Goal: Task Accomplishment & Management: Use online tool/utility

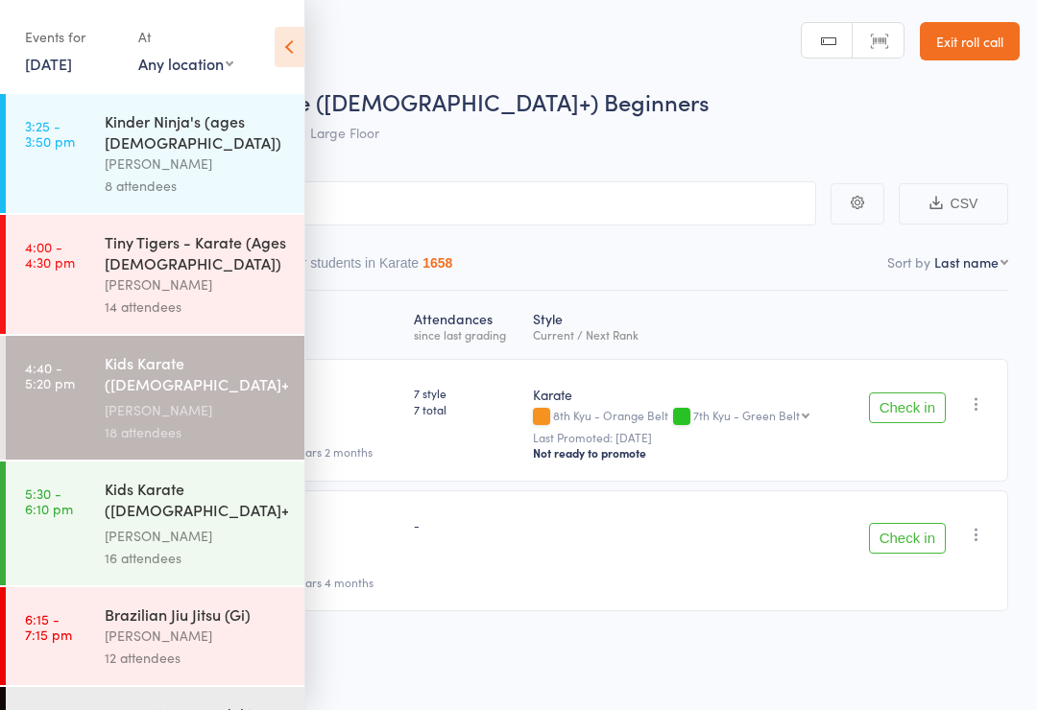
click at [225, 399] on div "[PERSON_NAME]" at bounding box center [196, 410] width 183 height 22
click at [299, 40] on icon at bounding box center [290, 47] width 30 height 40
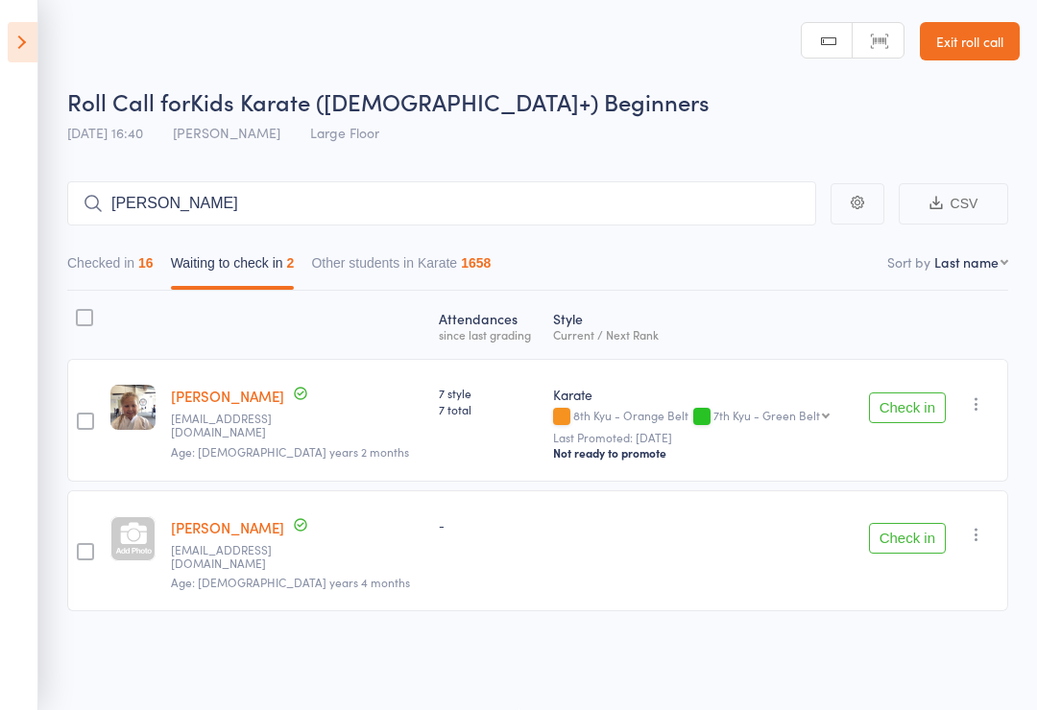
click at [979, 399] on icon "button" at bounding box center [976, 403] width 19 height 19
click at [955, 539] on li "Mark absent" at bounding box center [907, 545] width 158 height 26
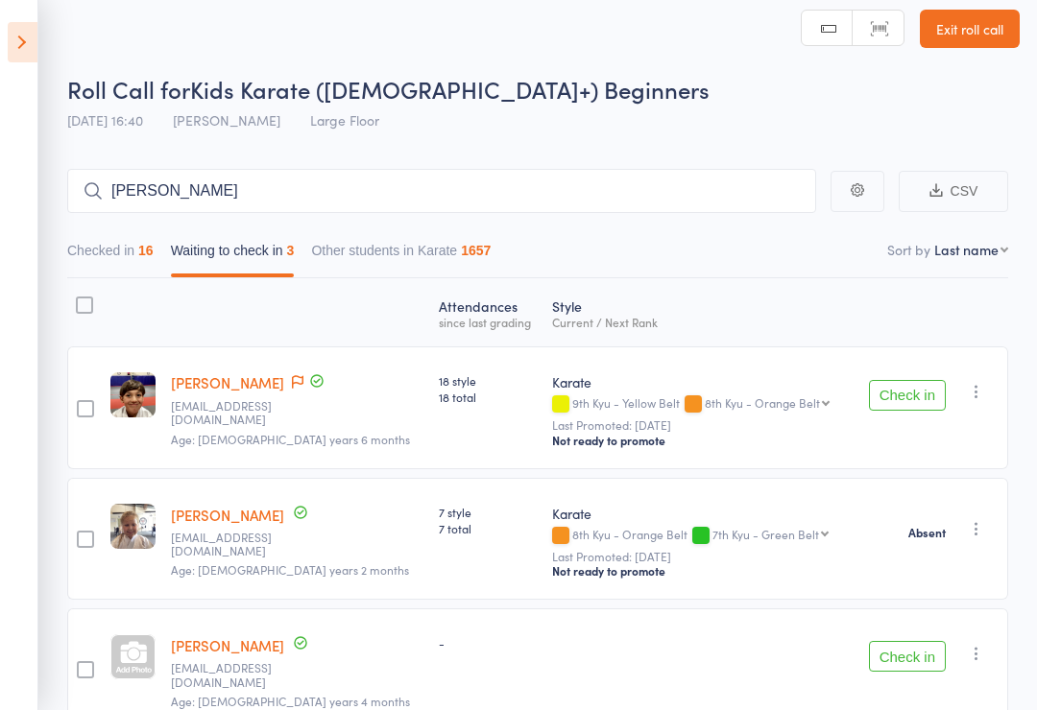
click at [916, 395] on button "Check in" at bounding box center [907, 395] width 77 height 31
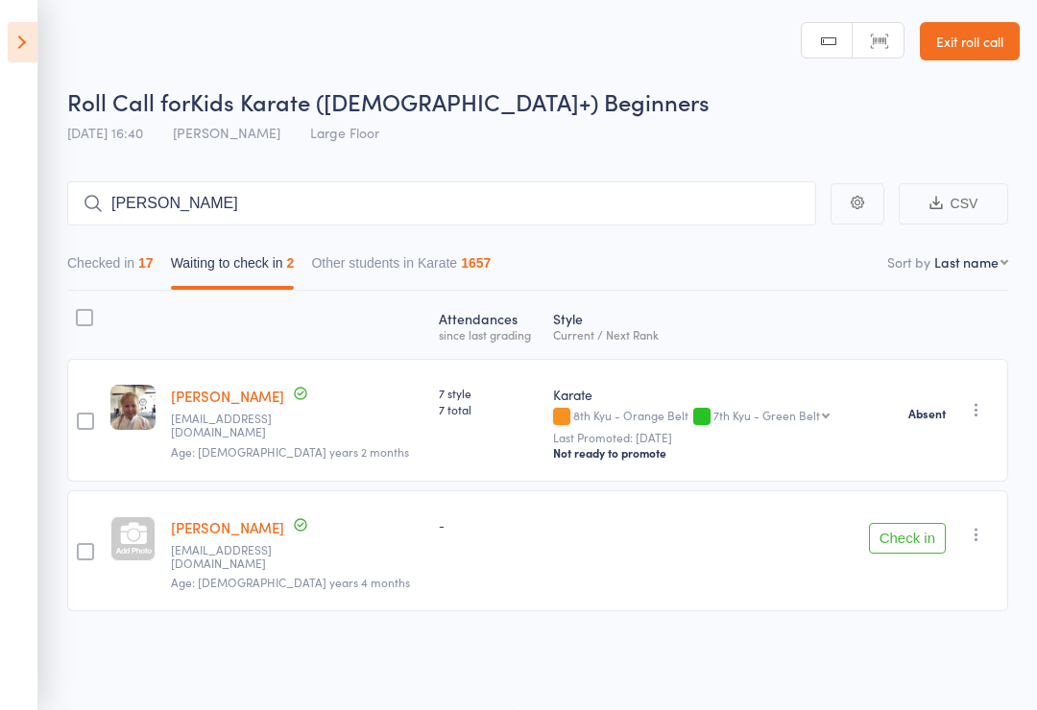
click at [122, 248] on button "Checked in 17" at bounding box center [110, 268] width 86 height 44
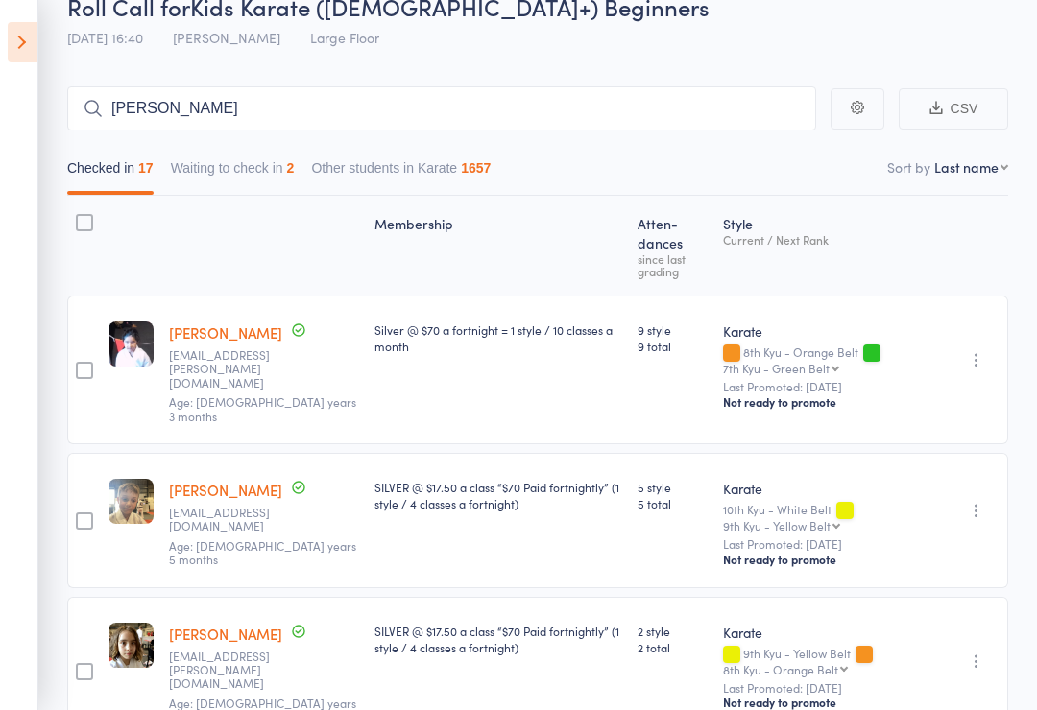
scroll to position [94, 0]
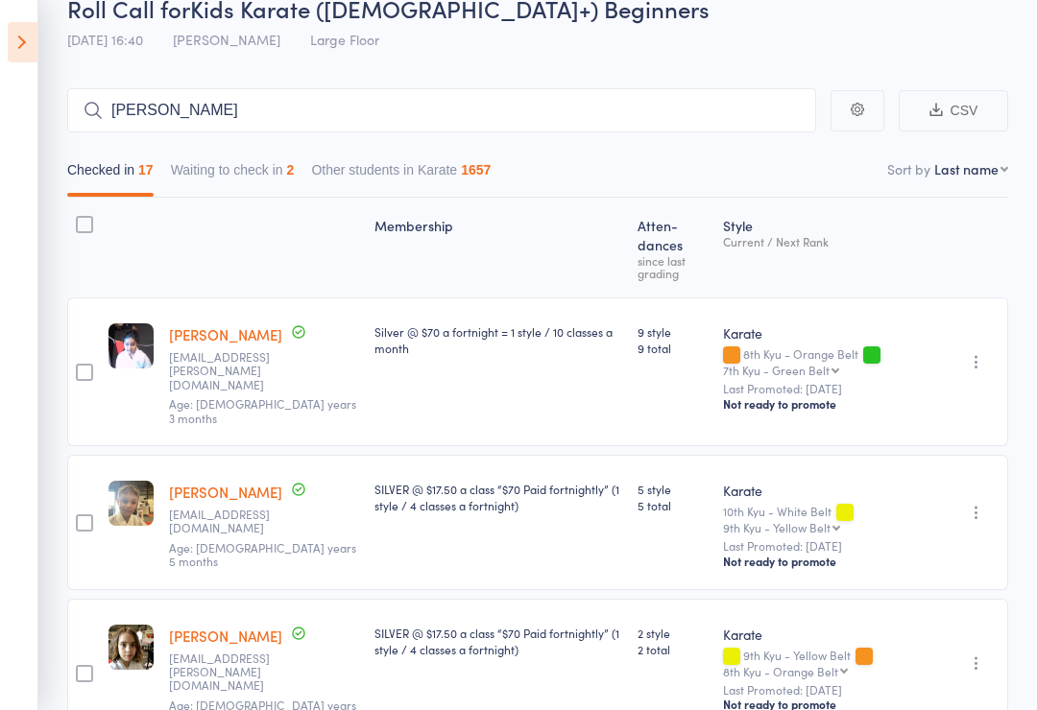
click at [253, 170] on button "Waiting to check in 2" at bounding box center [233, 175] width 124 height 44
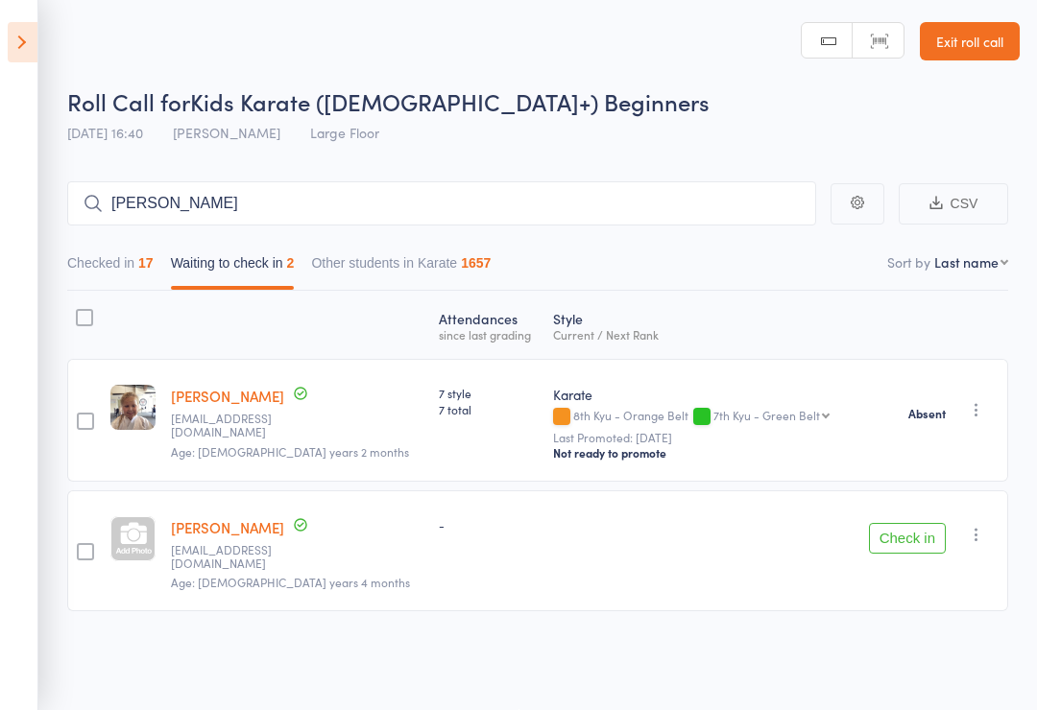
scroll to position [13, 0]
click at [916, 523] on button "Check in" at bounding box center [907, 538] width 77 height 31
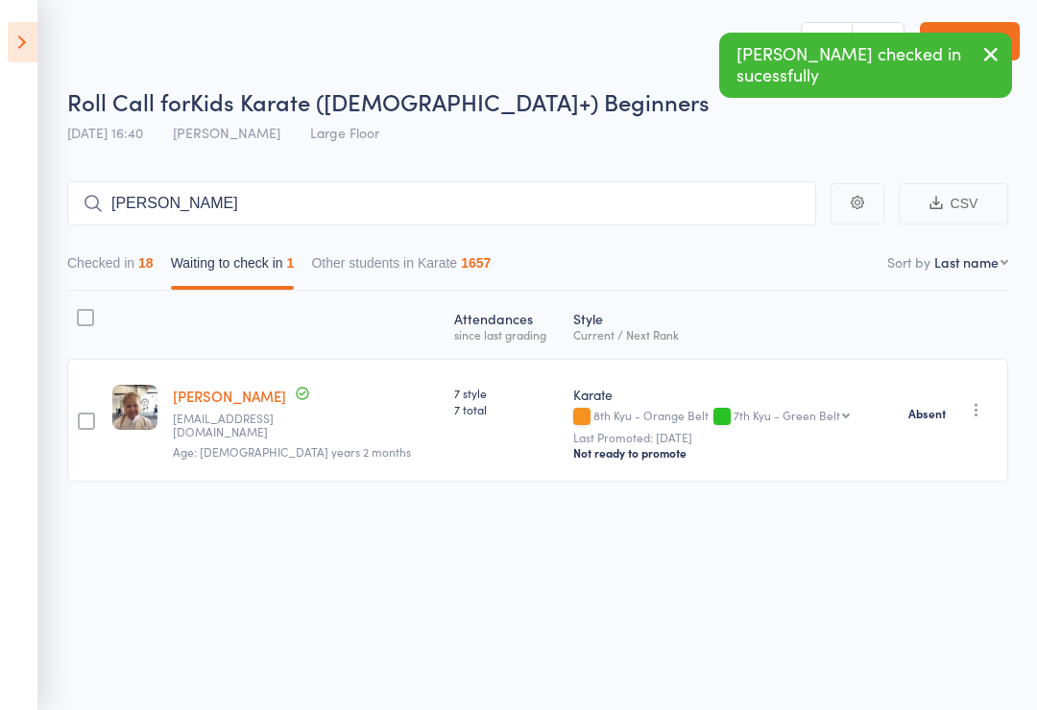
click at [9, 36] on icon at bounding box center [23, 42] width 30 height 40
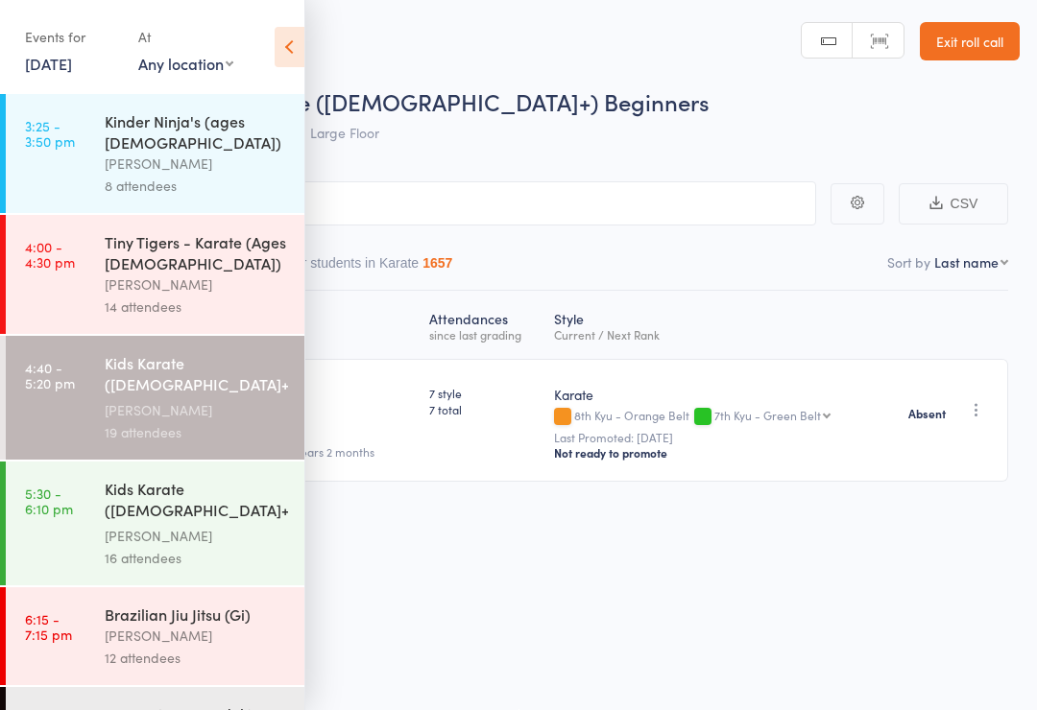
click at [164, 507] on div "Kids Karate ([DEMOGRAPHIC_DATA]+) Intermediate+" at bounding box center [196, 501] width 183 height 47
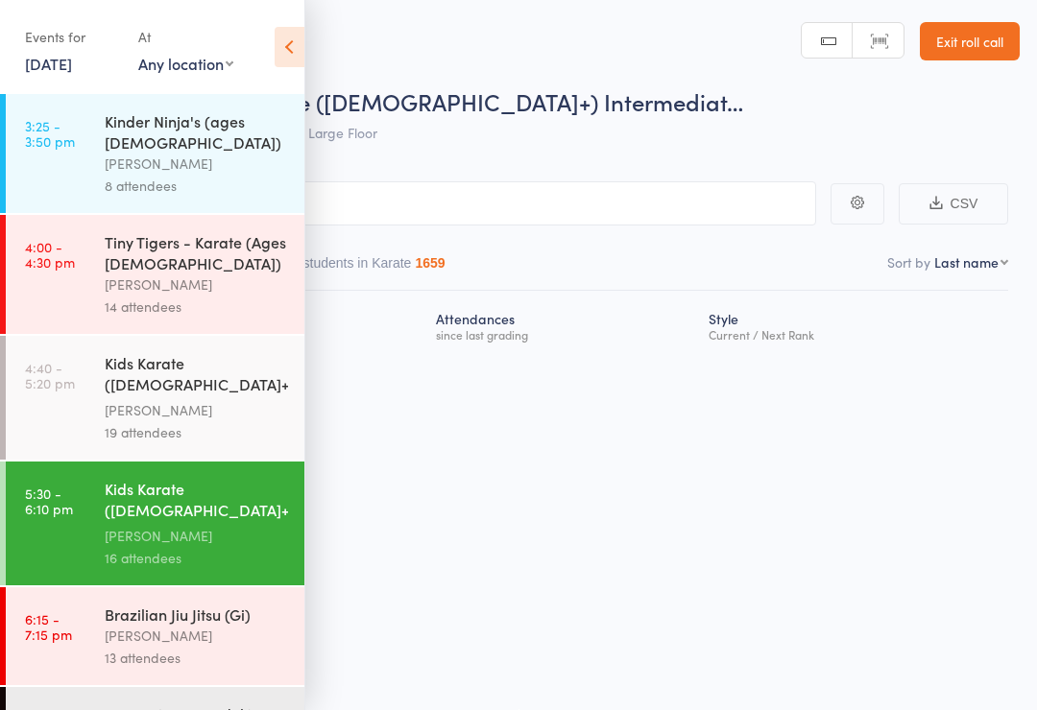
click at [298, 47] on icon at bounding box center [290, 47] width 30 height 40
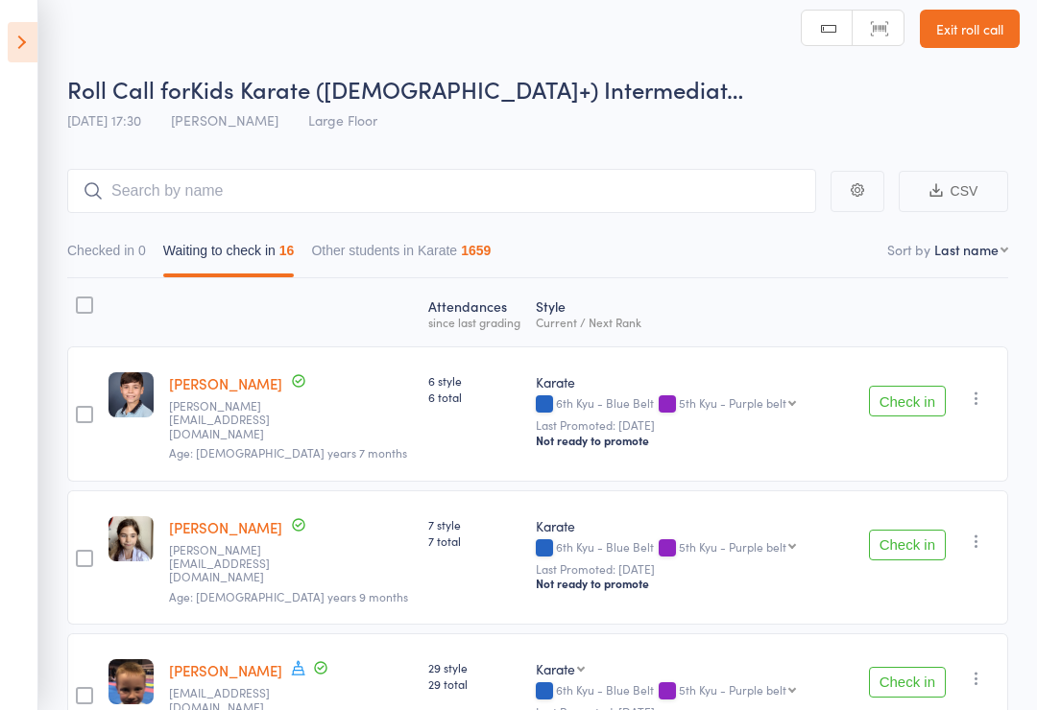
click at [79, 412] on div at bounding box center [84, 414] width 17 height 17
click at [80, 409] on input "checkbox" at bounding box center [80, 409] width 0 height 0
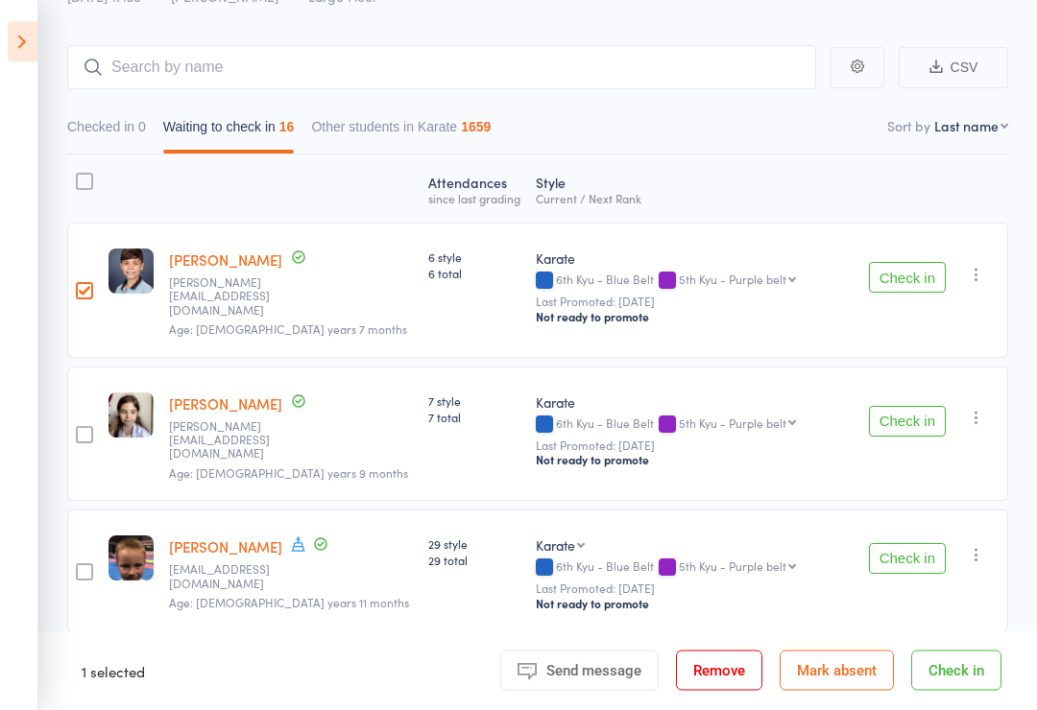
click at [88, 427] on div at bounding box center [84, 435] width 17 height 17
click at [80, 430] on input "checkbox" at bounding box center [80, 430] width 0 height 0
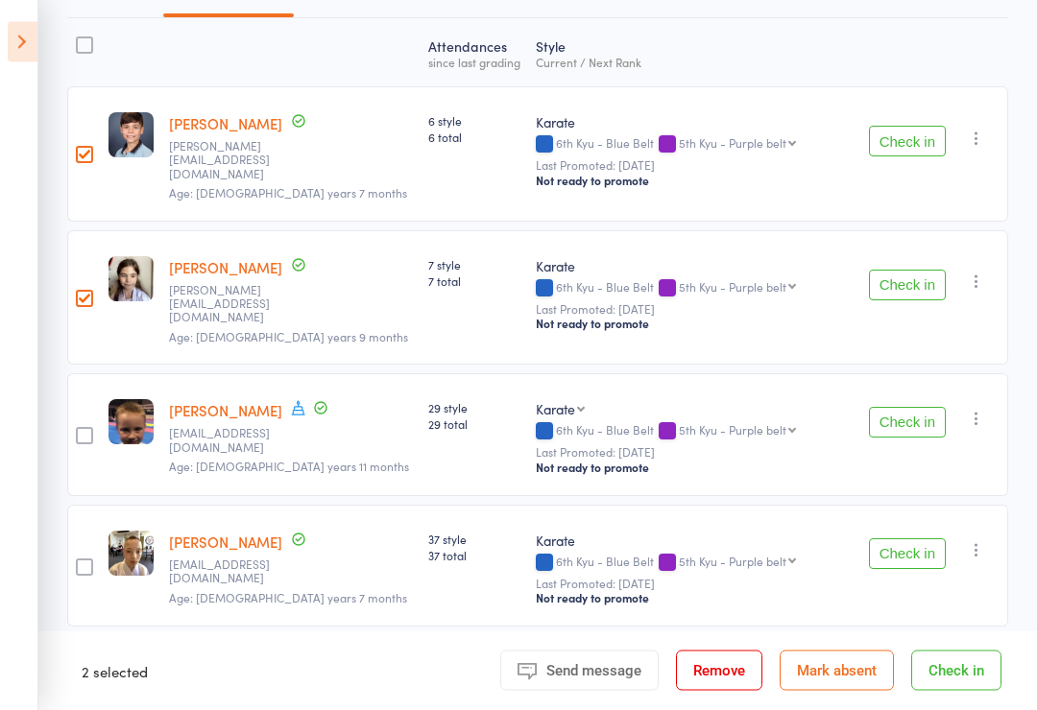
click at [91, 428] on div at bounding box center [84, 436] width 17 height 17
click at [80, 431] on input "checkbox" at bounding box center [80, 431] width 0 height 0
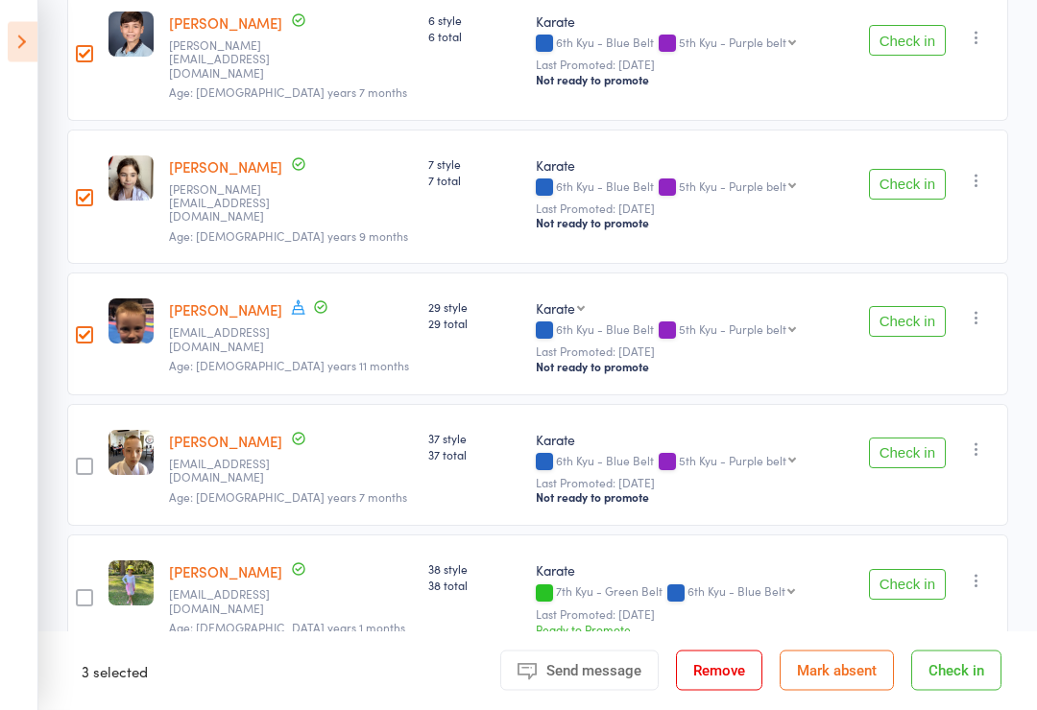
scroll to position [374, 0]
click at [89, 458] on div at bounding box center [84, 466] width 17 height 17
click at [80, 461] on input "checkbox" at bounding box center [80, 461] width 0 height 0
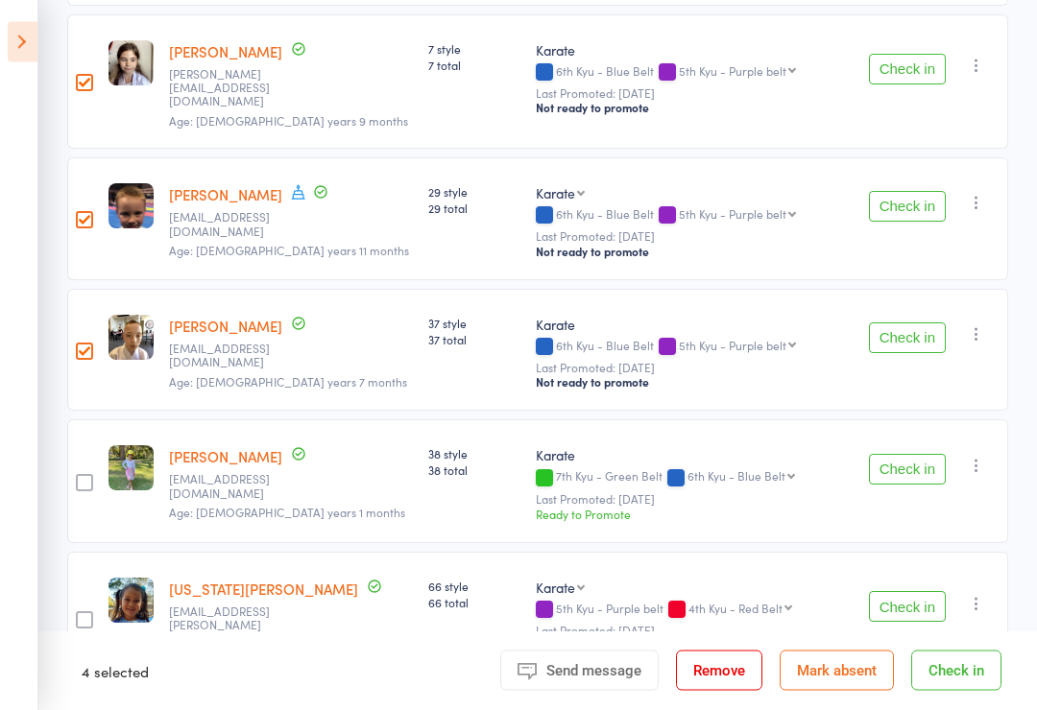
scroll to position [493, 0]
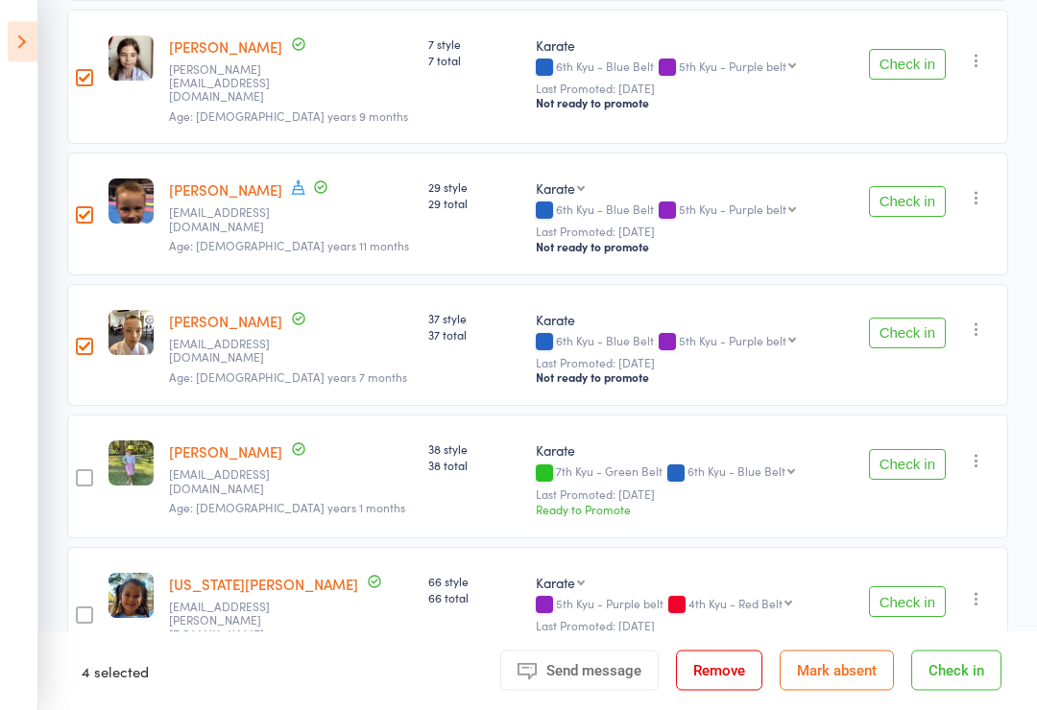
click at [83, 470] on div at bounding box center [84, 478] width 17 height 17
click at [80, 473] on input "checkbox" at bounding box center [80, 473] width 0 height 0
click at [973, 691] on button "Check in" at bounding box center [956, 671] width 90 height 40
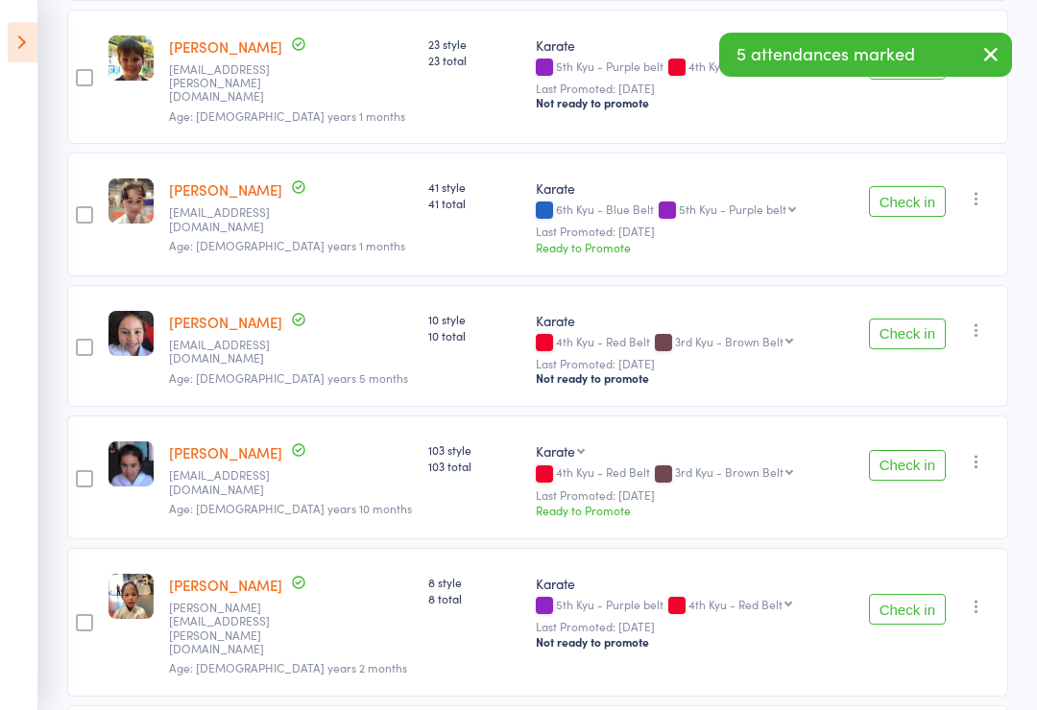
click at [80, 206] on div at bounding box center [84, 214] width 17 height 17
click at [80, 209] on input "checkbox" at bounding box center [80, 209] width 0 height 0
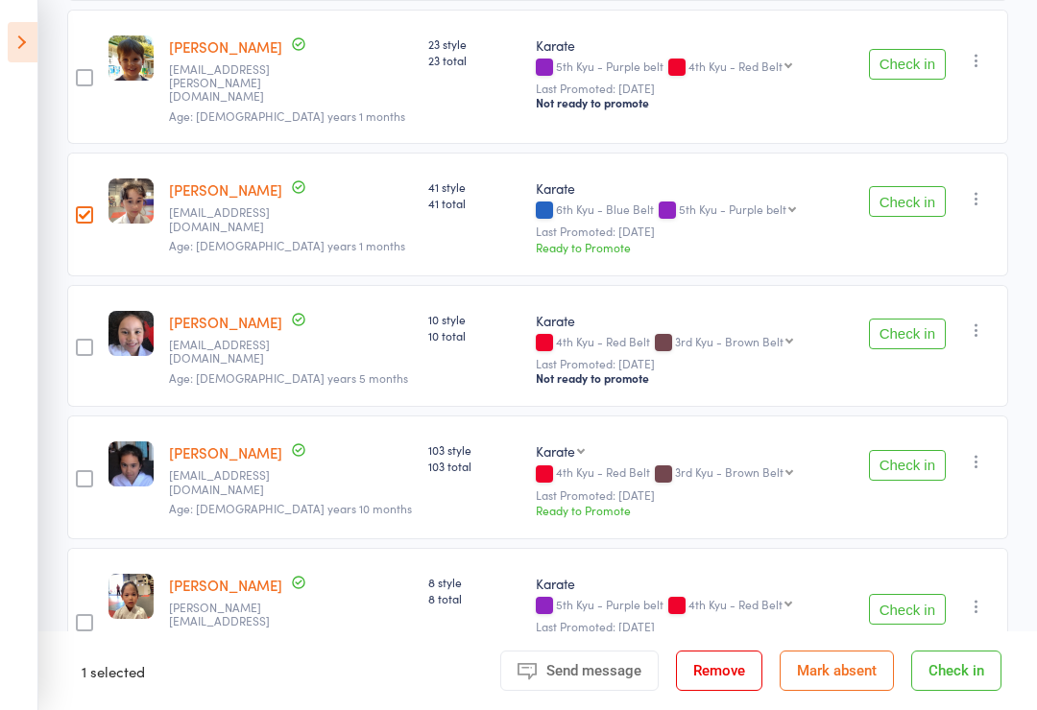
click at [83, 339] on div at bounding box center [84, 347] width 17 height 17
click at [80, 342] on input "checkbox" at bounding box center [80, 342] width 0 height 0
click at [87, 470] on div at bounding box center [84, 478] width 17 height 17
click at [80, 473] on input "checkbox" at bounding box center [80, 473] width 0 height 0
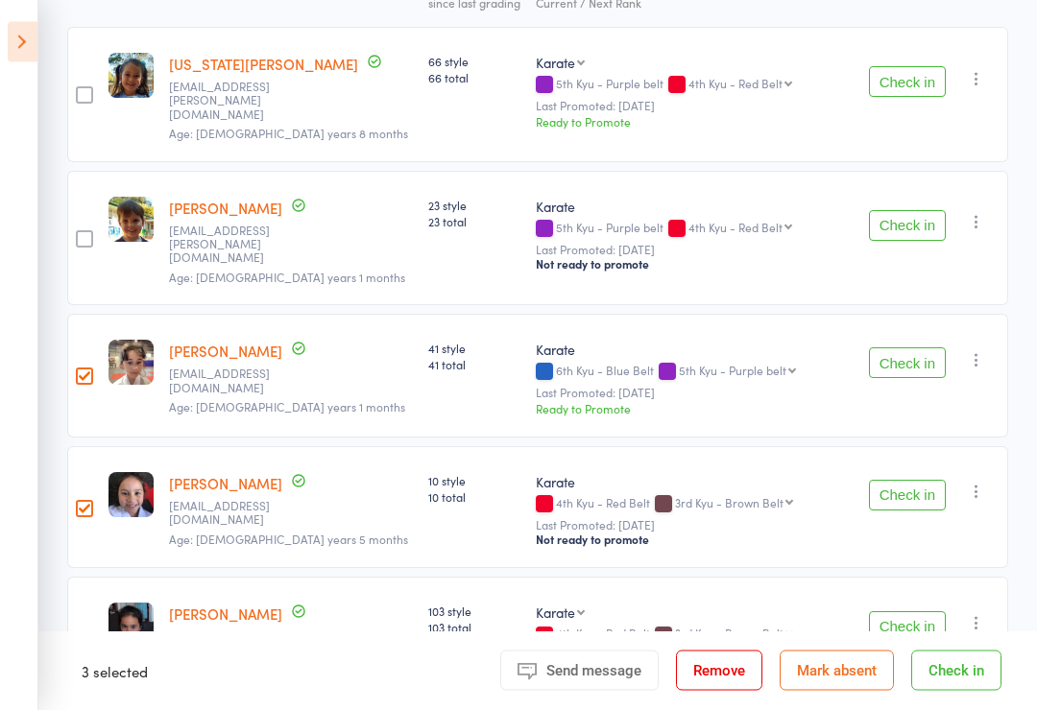
scroll to position [314, 0]
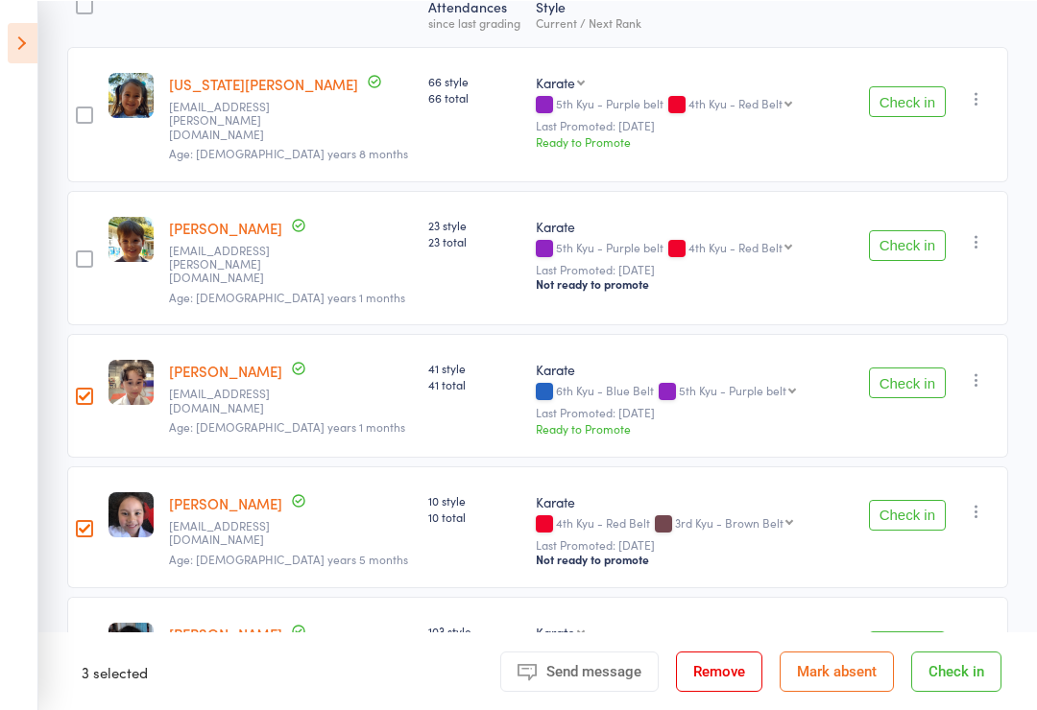
click at [84, 250] on div at bounding box center [84, 258] width 17 height 17
click at [80, 252] on input "checkbox" at bounding box center [80, 252] width 0 height 0
click at [87, 107] on div at bounding box center [84, 115] width 17 height 17
click at [80, 109] on input "checkbox" at bounding box center [80, 109] width 0 height 0
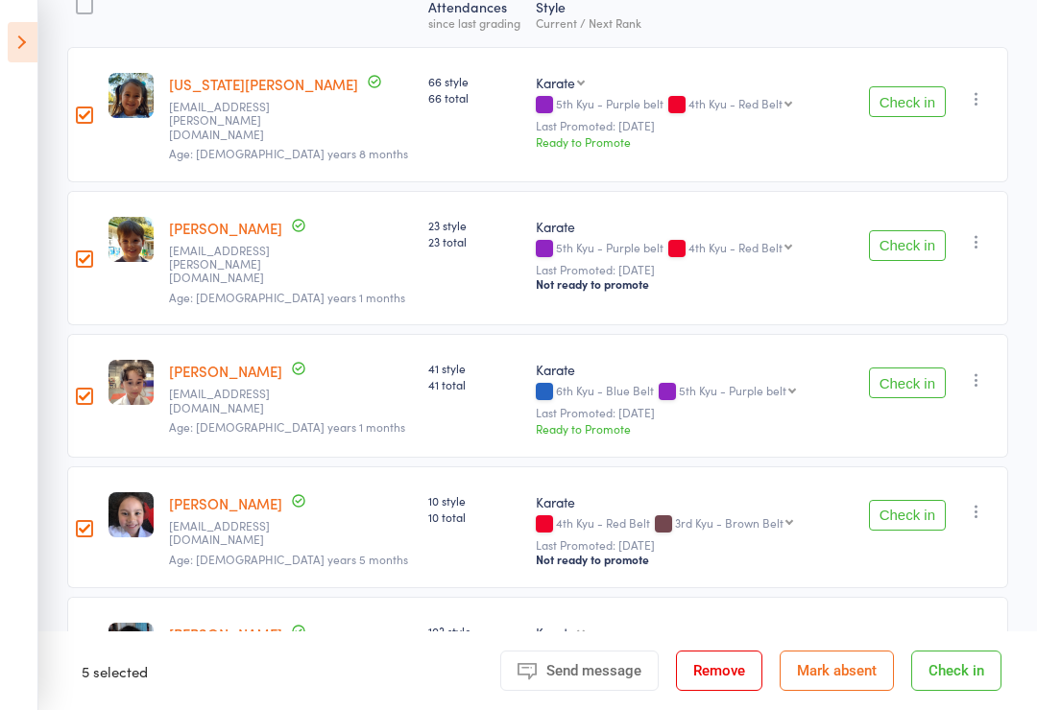
click at [963, 691] on button "Check in" at bounding box center [956, 671] width 90 height 40
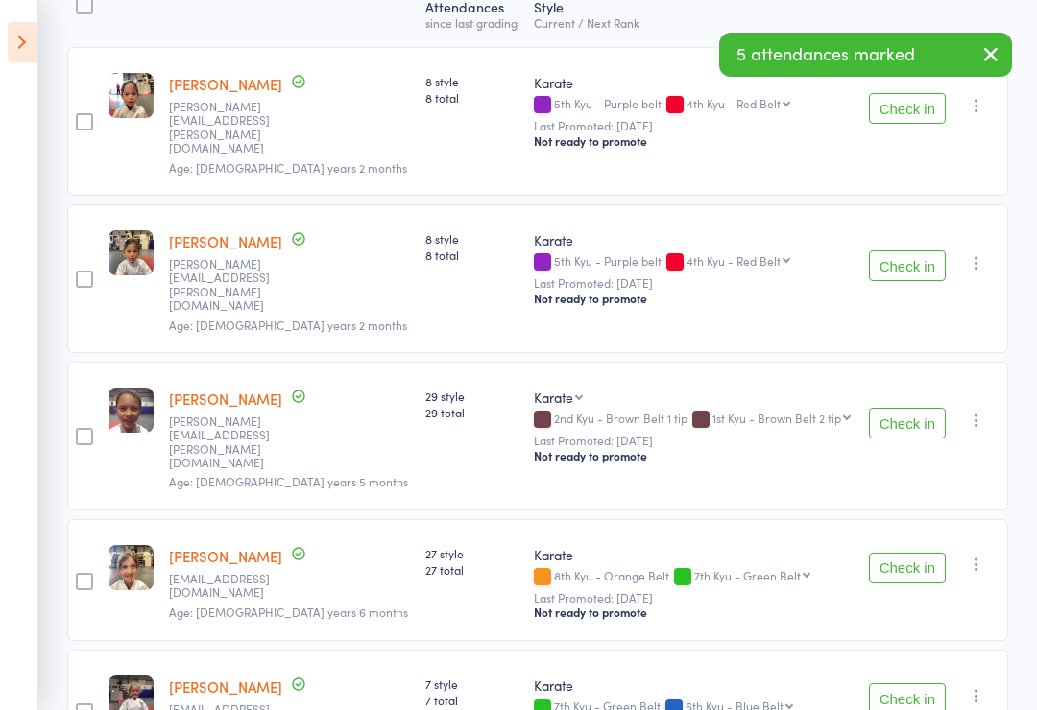
click at [942, 553] on button "Check in" at bounding box center [907, 568] width 77 height 31
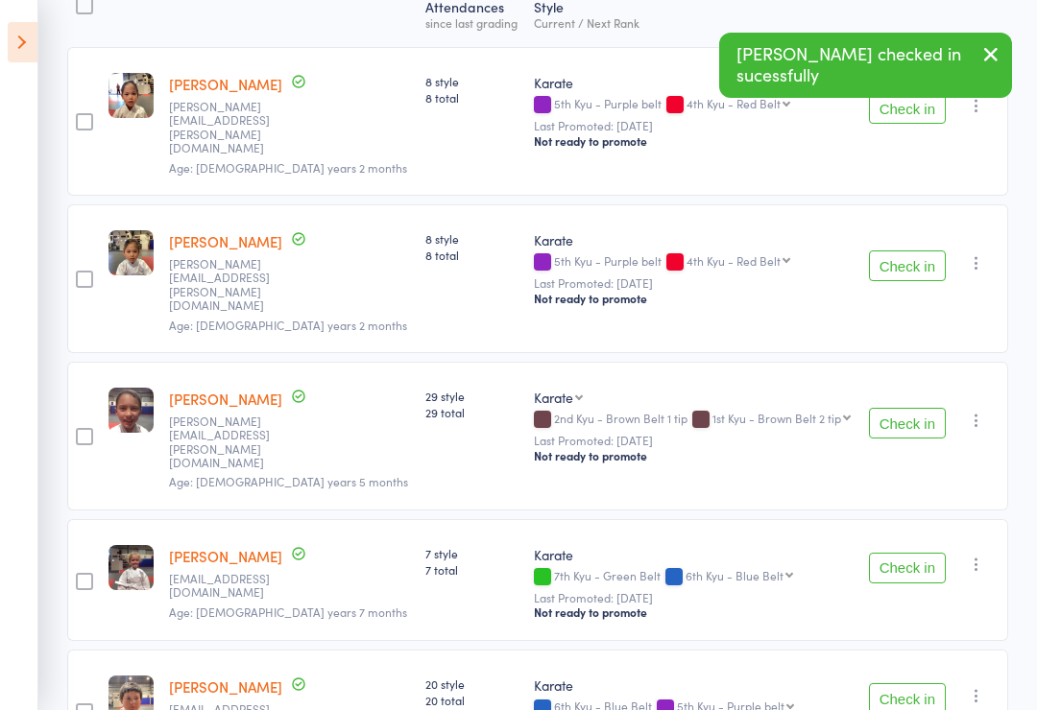
click at [927, 553] on button "Check in" at bounding box center [907, 568] width 77 height 31
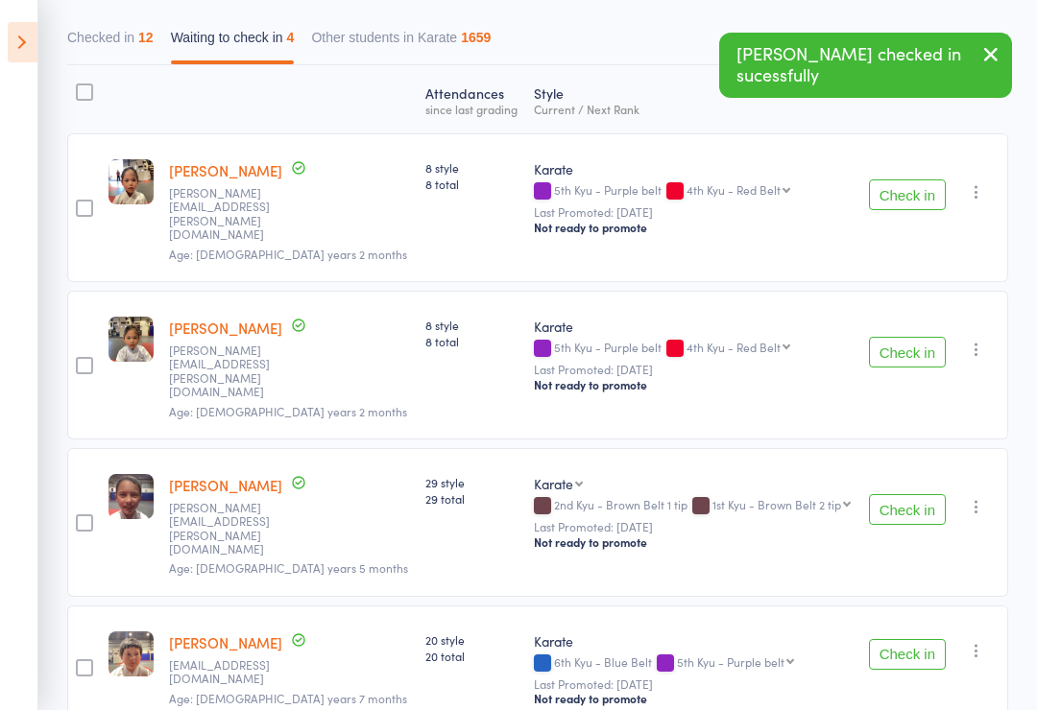
click at [930, 639] on button "Check in" at bounding box center [907, 654] width 77 height 31
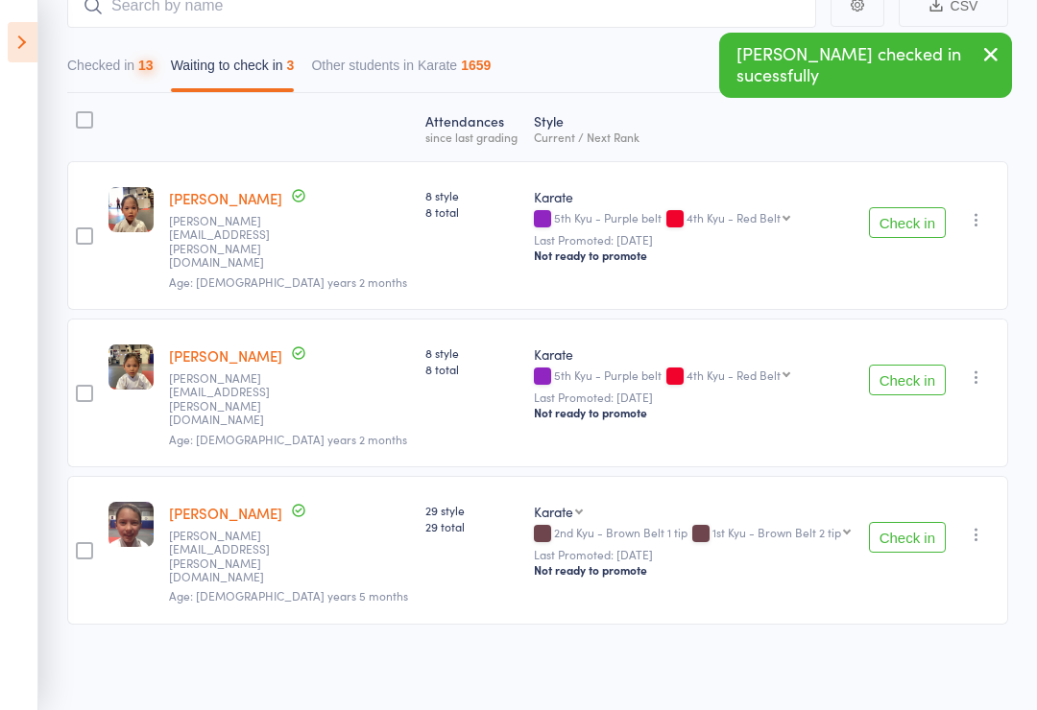
scroll to position [95, 0]
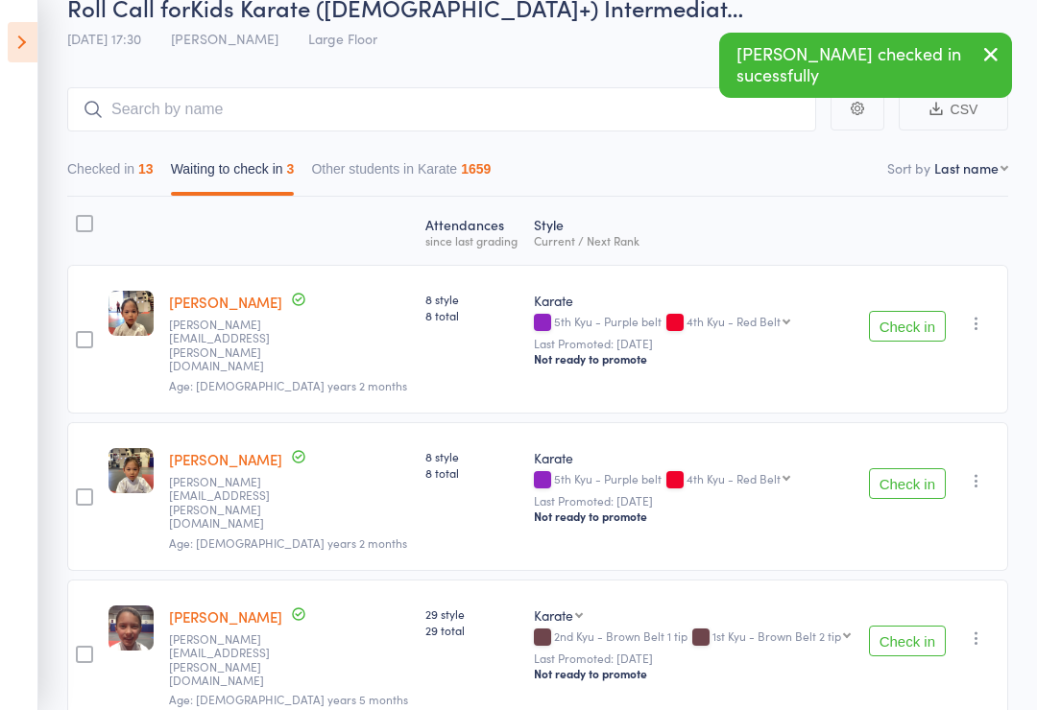
click at [920, 626] on button "Check in" at bounding box center [907, 641] width 77 height 31
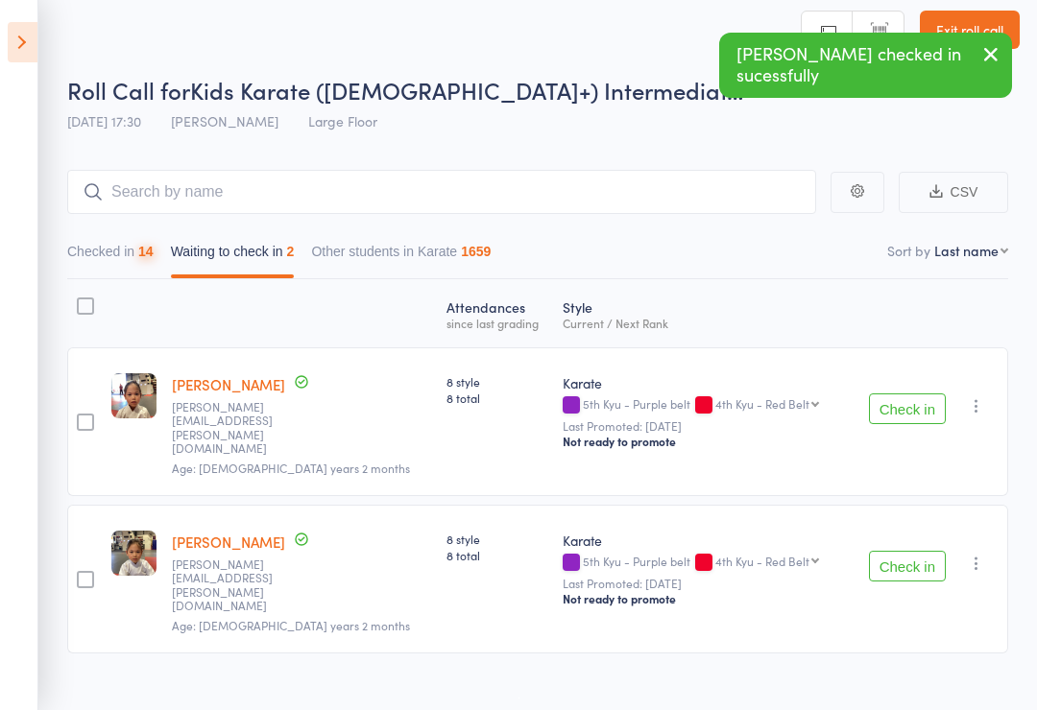
scroll to position [13, 0]
click at [916, 550] on button "Check in" at bounding box center [907, 565] width 77 height 31
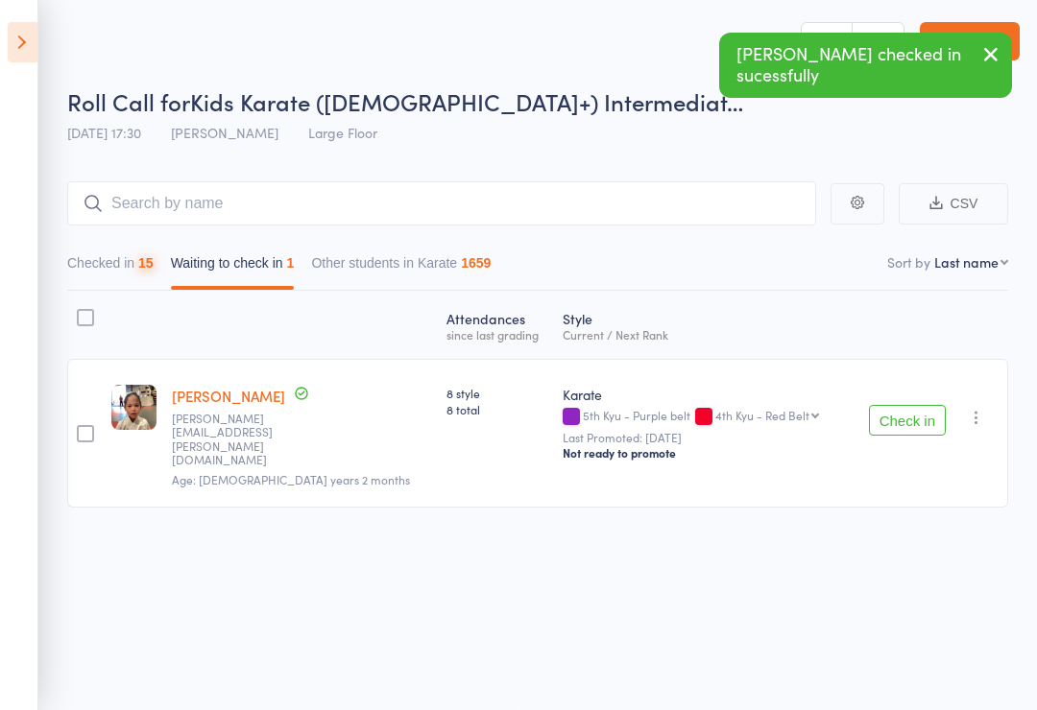
click at [925, 405] on button "Check in" at bounding box center [907, 420] width 77 height 31
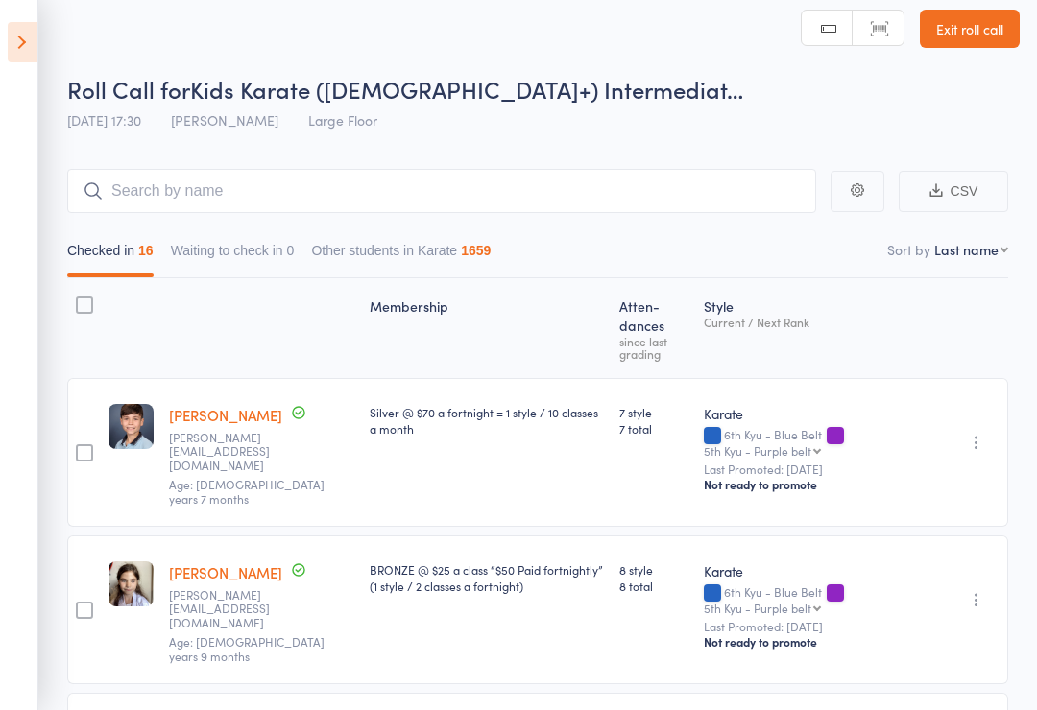
click at [36, 40] on icon at bounding box center [23, 42] width 30 height 40
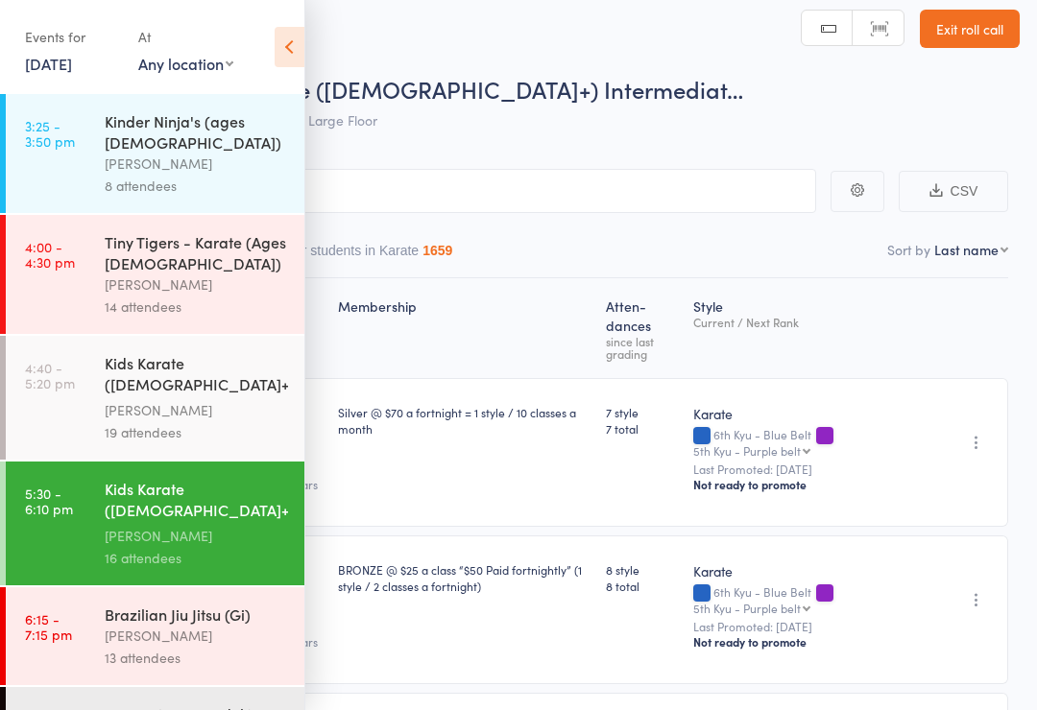
click at [149, 399] on div "[PERSON_NAME]" at bounding box center [196, 410] width 183 height 22
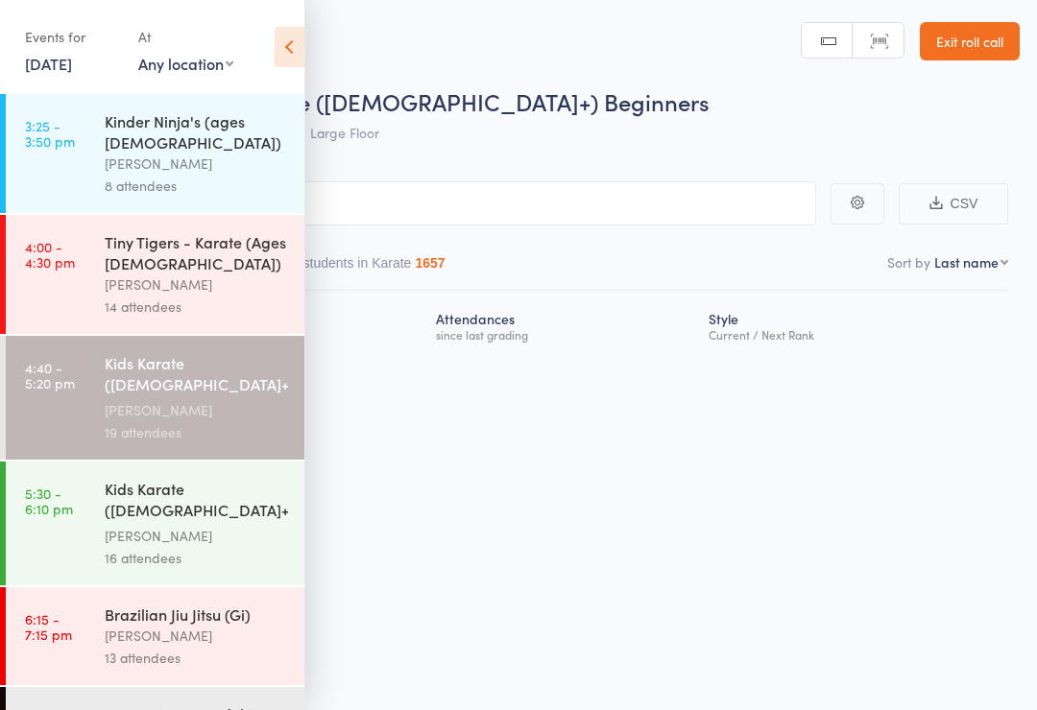
click at [302, 53] on icon at bounding box center [290, 47] width 30 height 40
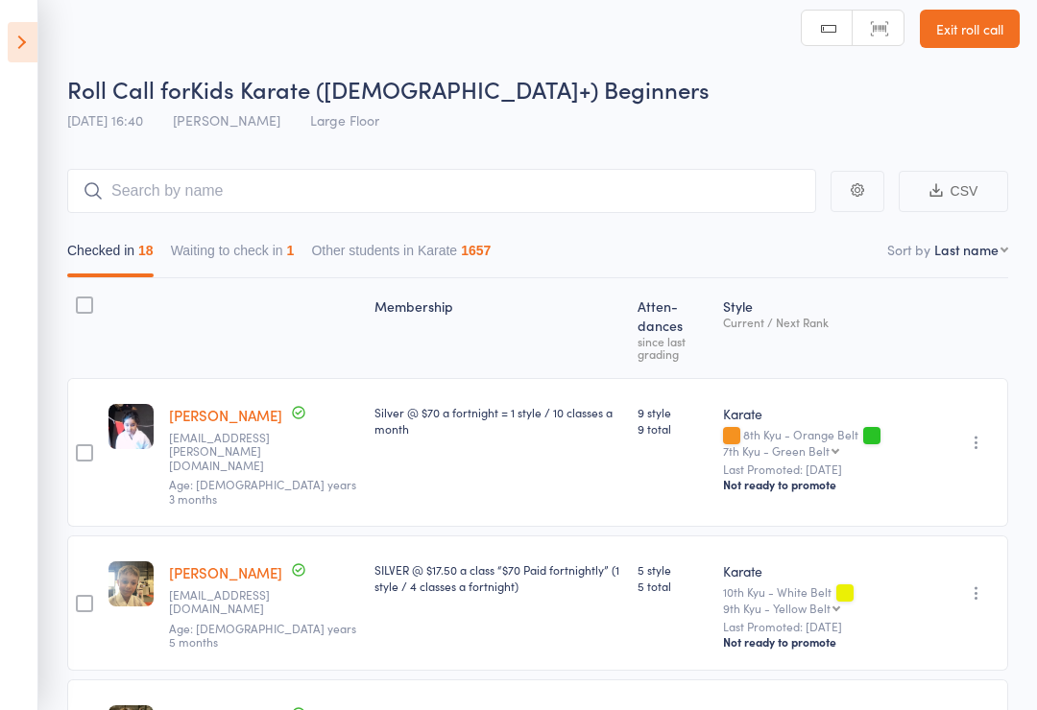
click at [262, 262] on button "Waiting to check in 1" at bounding box center [233, 255] width 124 height 44
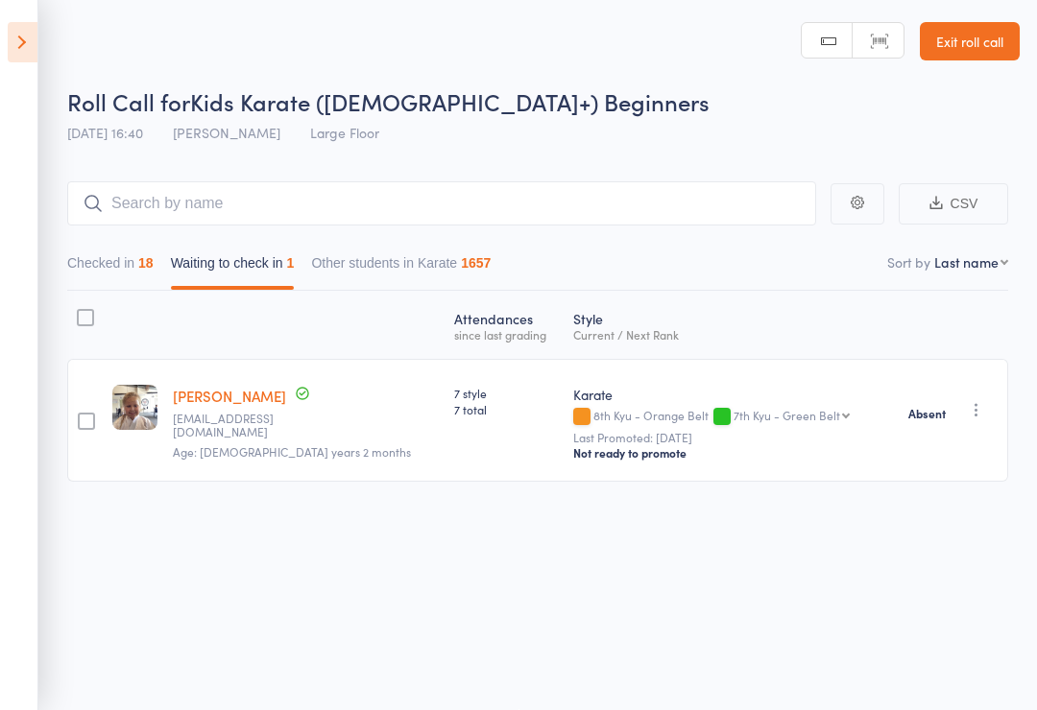
click at [131, 252] on button "Checked in 18" at bounding box center [110, 268] width 86 height 44
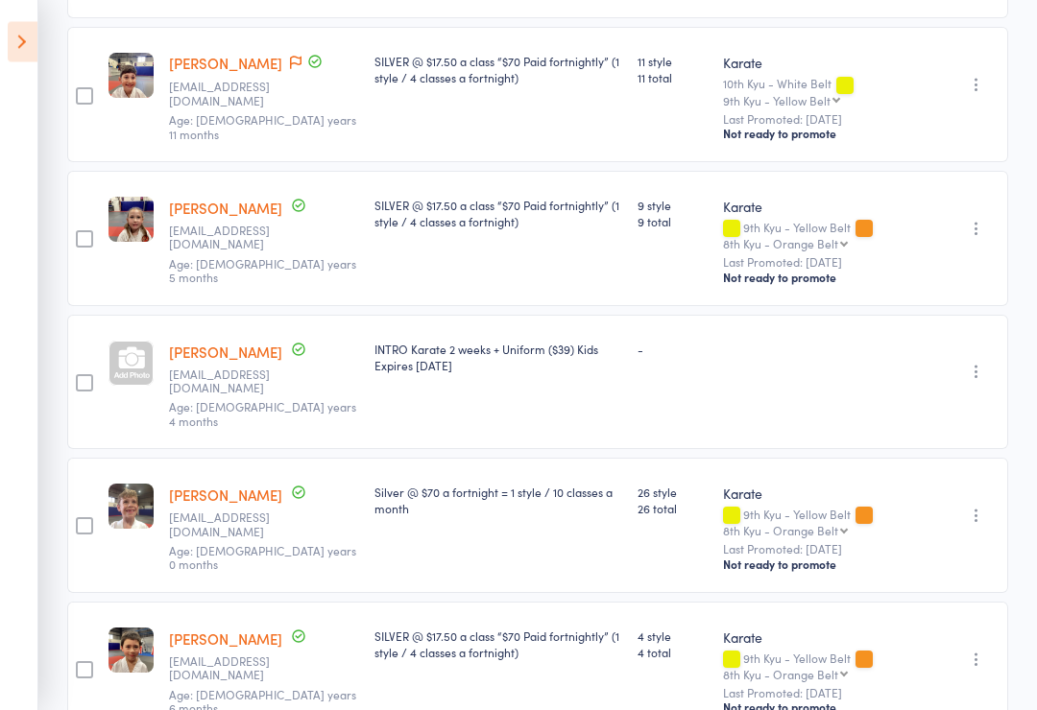
scroll to position [1698, 0]
click at [140, 341] on div at bounding box center [130, 363] width 45 height 45
click at [15, 39] on icon at bounding box center [23, 42] width 30 height 40
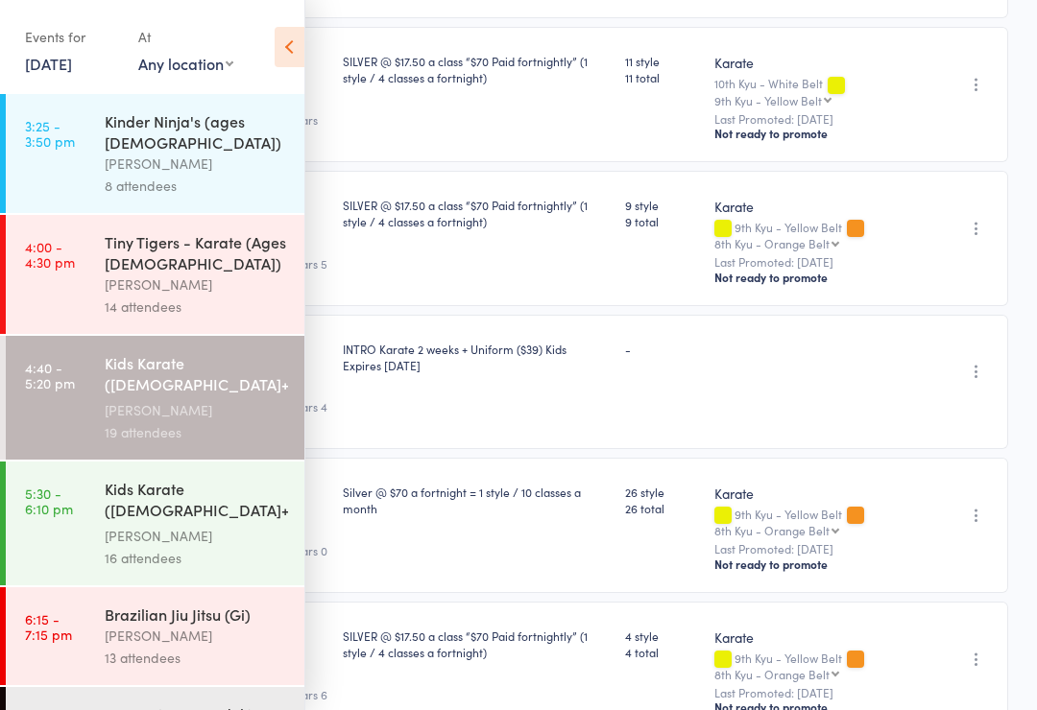
click at [137, 504] on div "Kids Karate ([DEMOGRAPHIC_DATA]+) Intermediate+" at bounding box center [196, 501] width 183 height 47
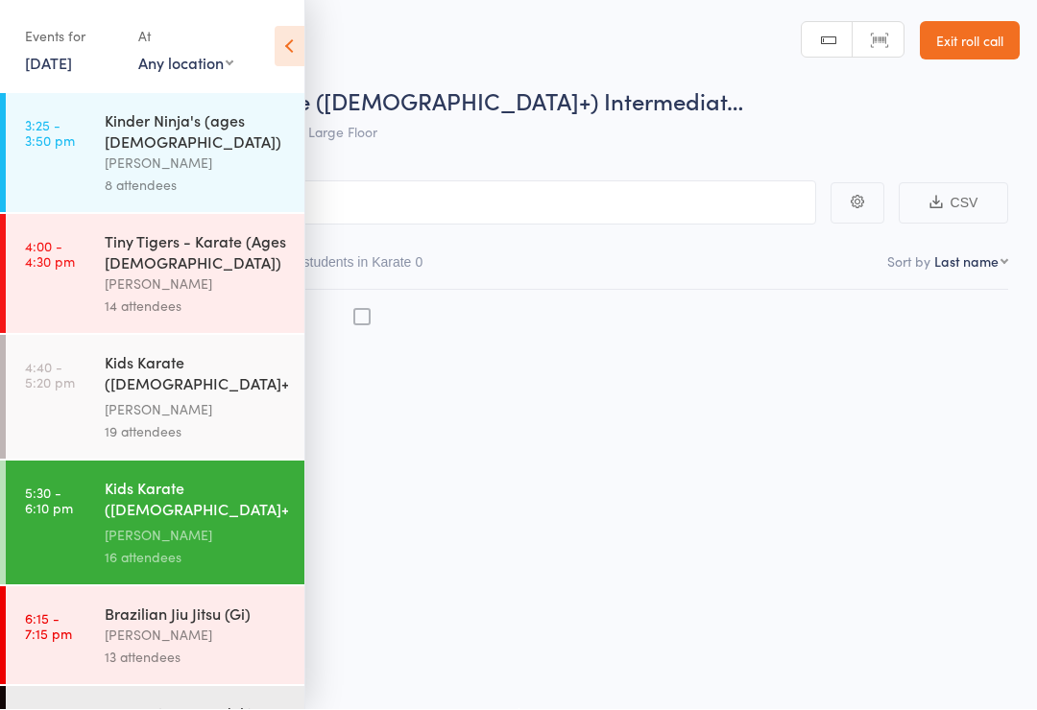
scroll to position [13, 0]
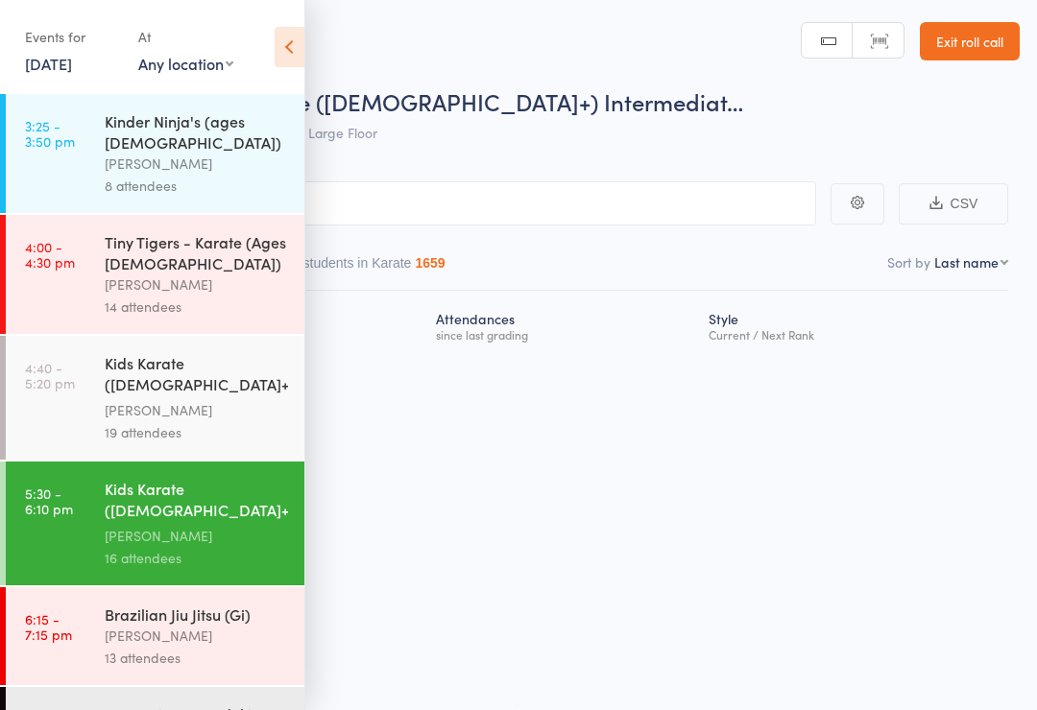
click at [301, 42] on icon at bounding box center [290, 47] width 30 height 40
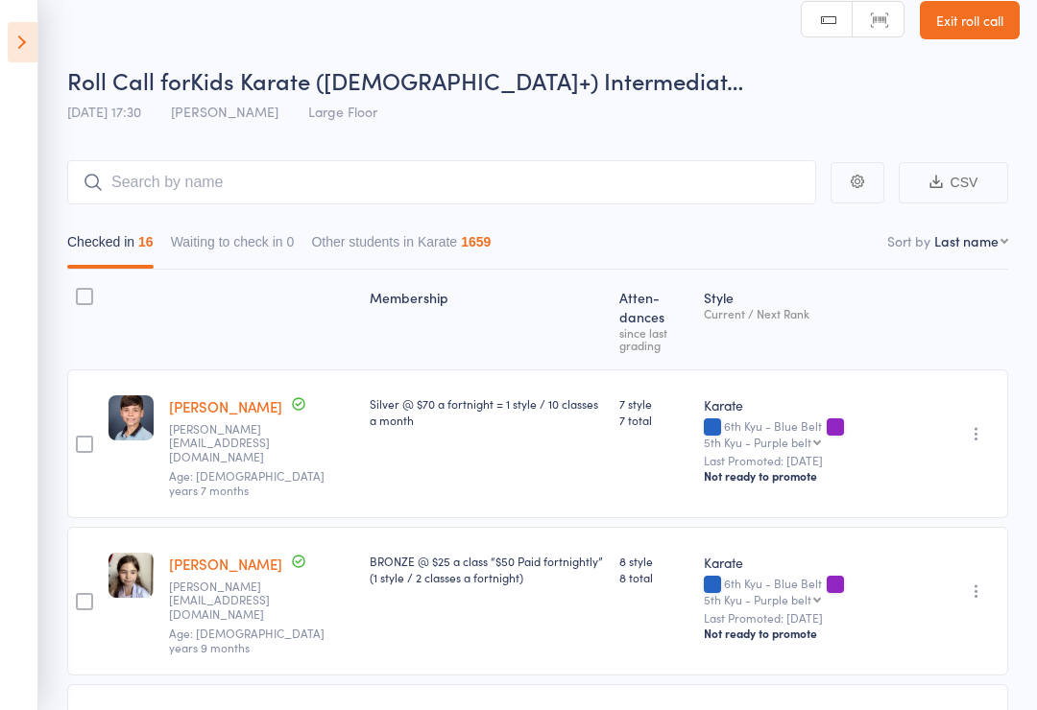
scroll to position [21, 0]
click at [653, 168] on input "search" at bounding box center [441, 183] width 749 height 44
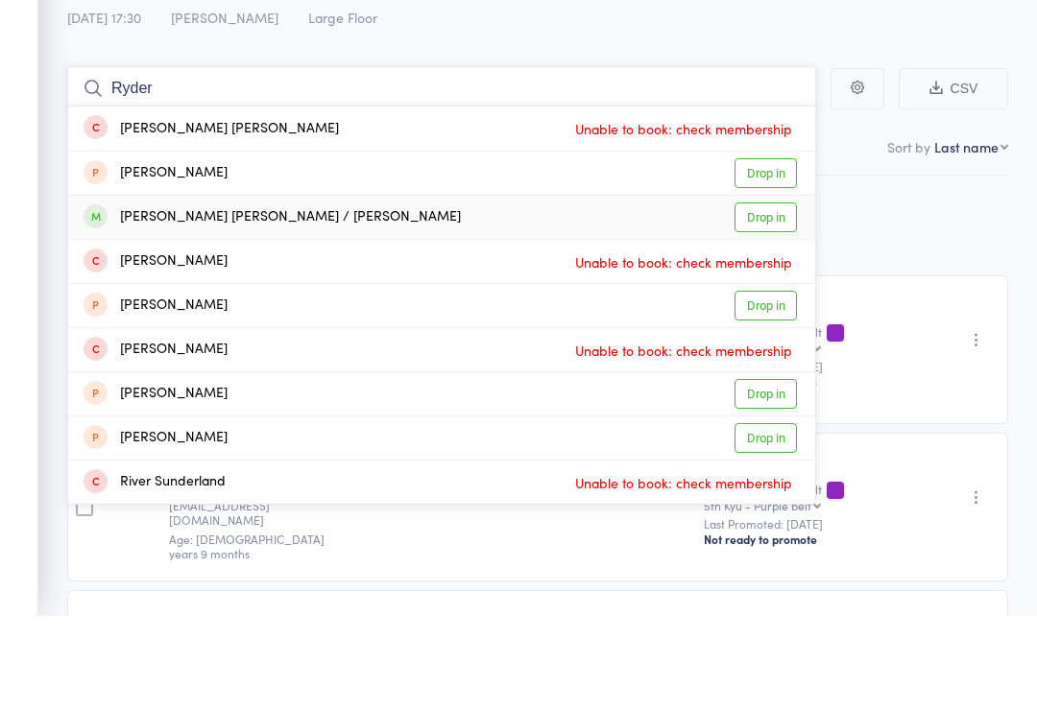
type input "Ryder"
click at [776, 298] on link "Drop in" at bounding box center [765, 313] width 62 height 30
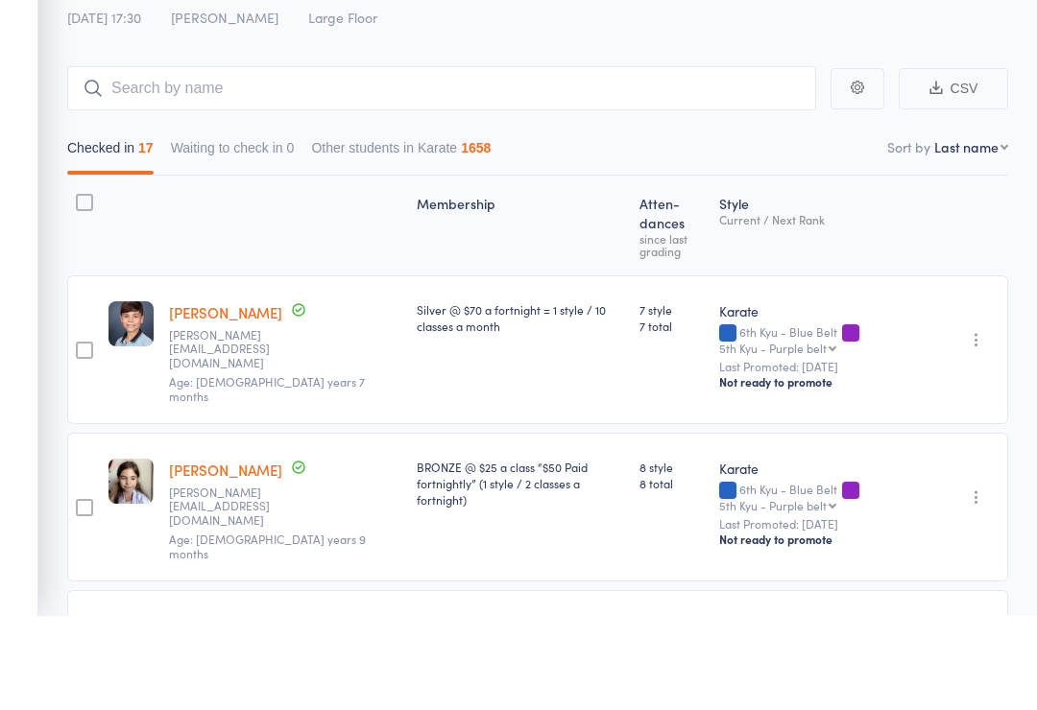
scroll to position [116, 0]
